Goal: Transaction & Acquisition: Obtain resource

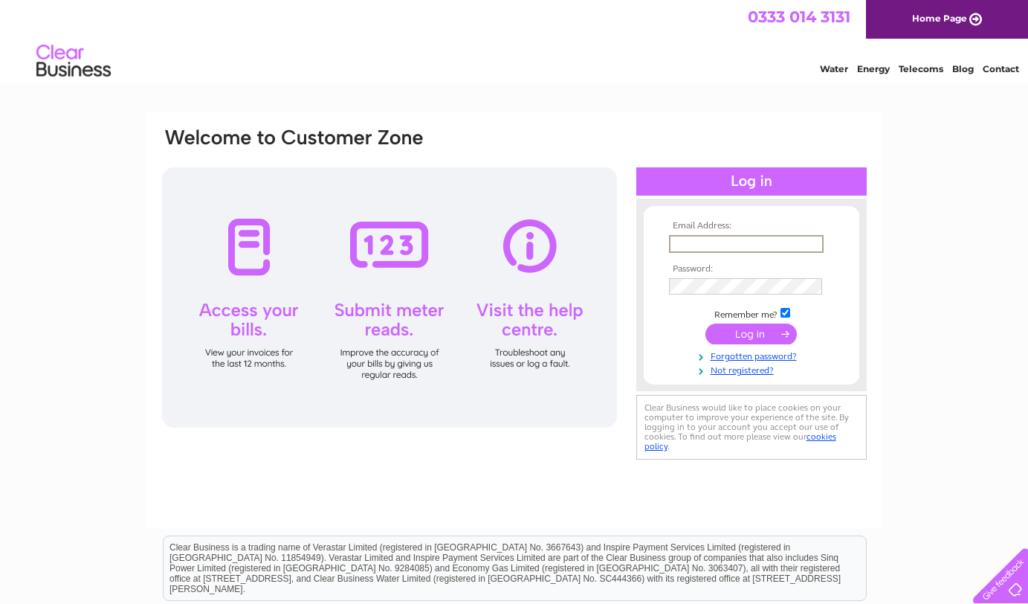
click at [718, 242] on input "text" at bounding box center [746, 244] width 155 height 18
click at [701, 244] on input "text" at bounding box center [746, 244] width 155 height 18
type input "Accounts@gandjwilson.co.uk"
click at [706, 323] on input "submit" at bounding box center [751, 333] width 91 height 21
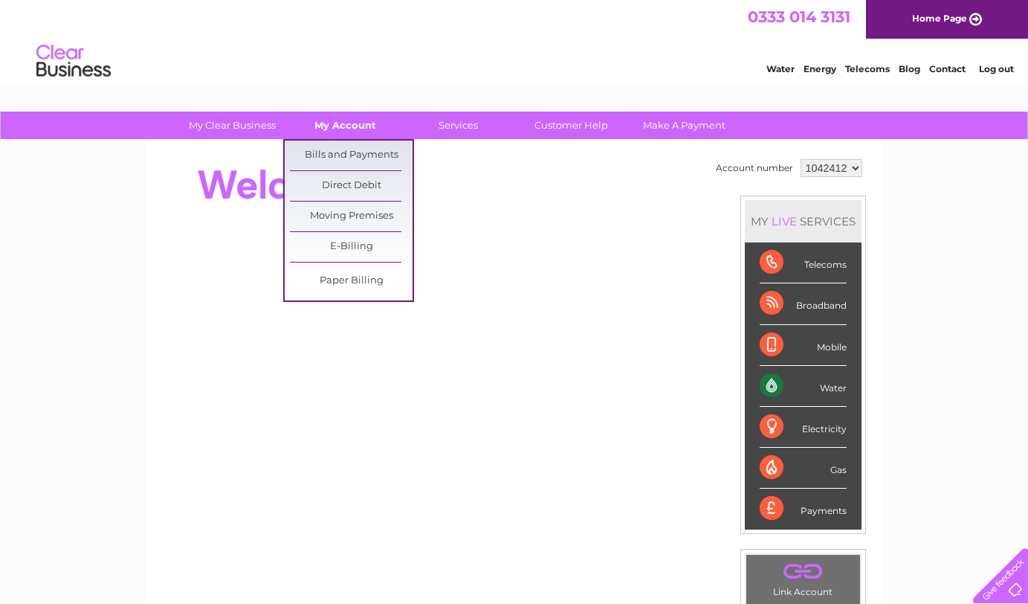
click at [349, 123] on link "My Account" at bounding box center [345, 126] width 123 height 28
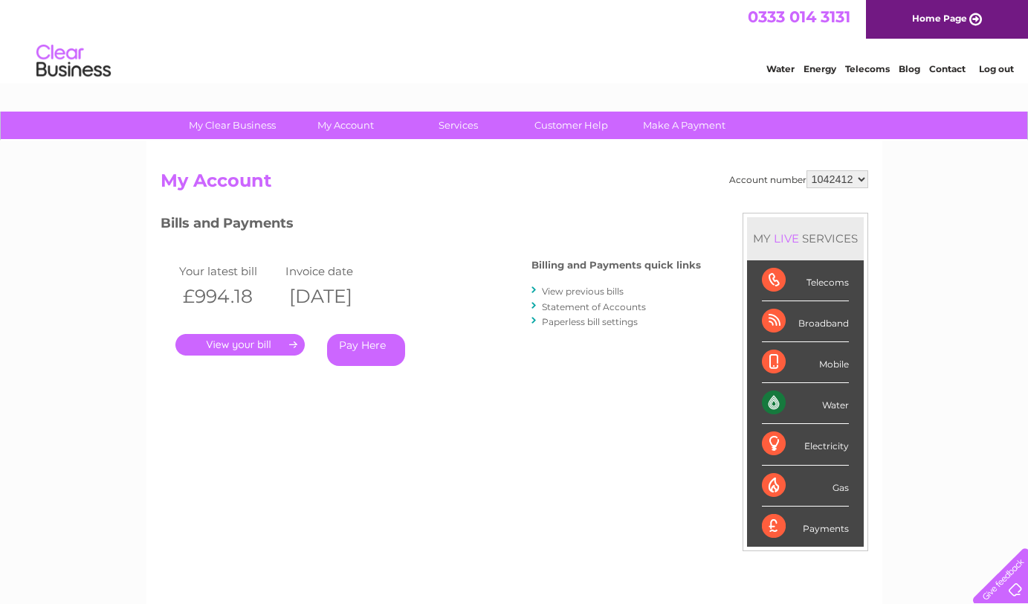
click at [262, 342] on link "." at bounding box center [239, 345] width 129 height 22
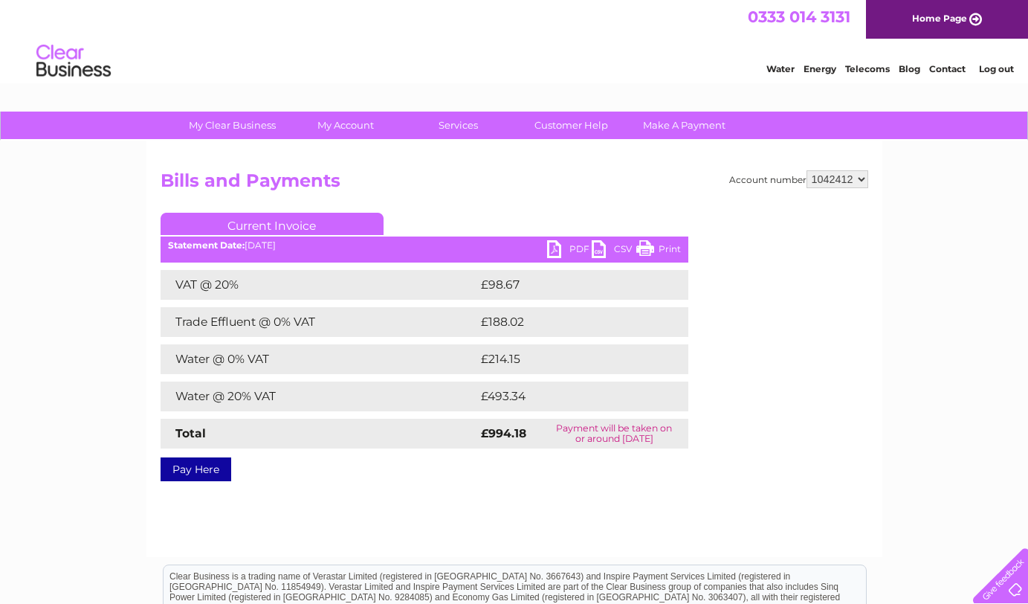
click at [573, 246] on link "PDF" at bounding box center [569, 251] width 45 height 22
click at [984, 71] on link "Log out" at bounding box center [996, 68] width 35 height 11
